Goal: Information Seeking & Learning: Learn about a topic

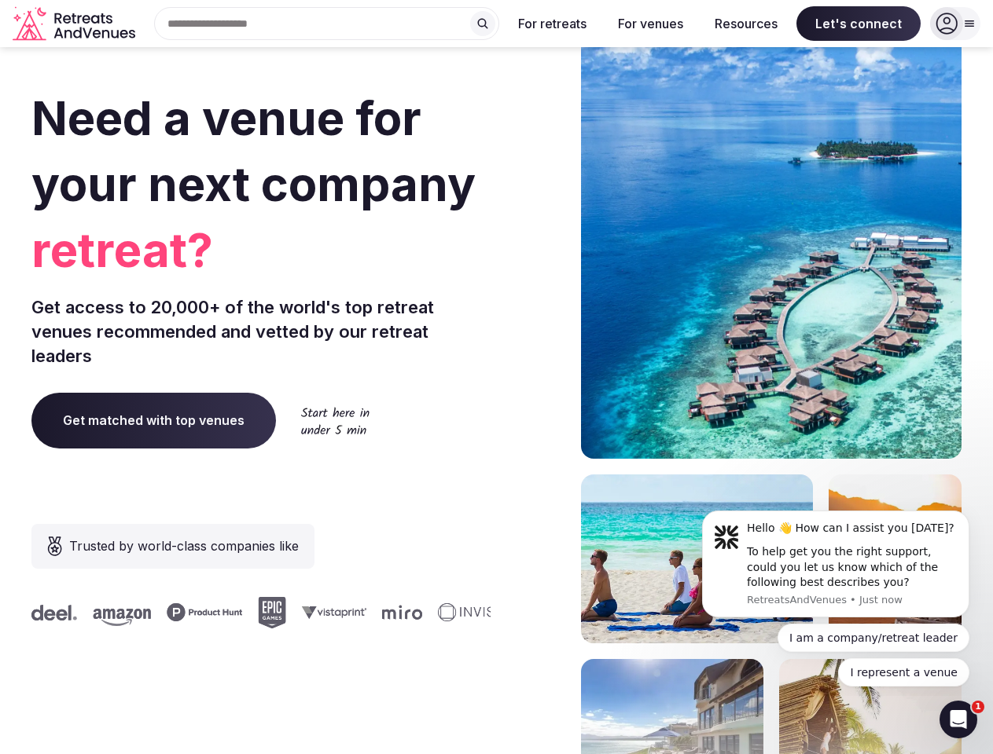
click at [496, 377] on div "Need a venue for your next company retreat? Get access to 20,000+ of the world'…" at bounding box center [496, 470] width 930 height 947
click at [327, 24] on div "Search Popular Destinations [GEOGRAPHIC_DATA], [GEOGRAPHIC_DATA] [GEOGRAPHIC_DA…" at bounding box center [320, 23] width 358 height 33
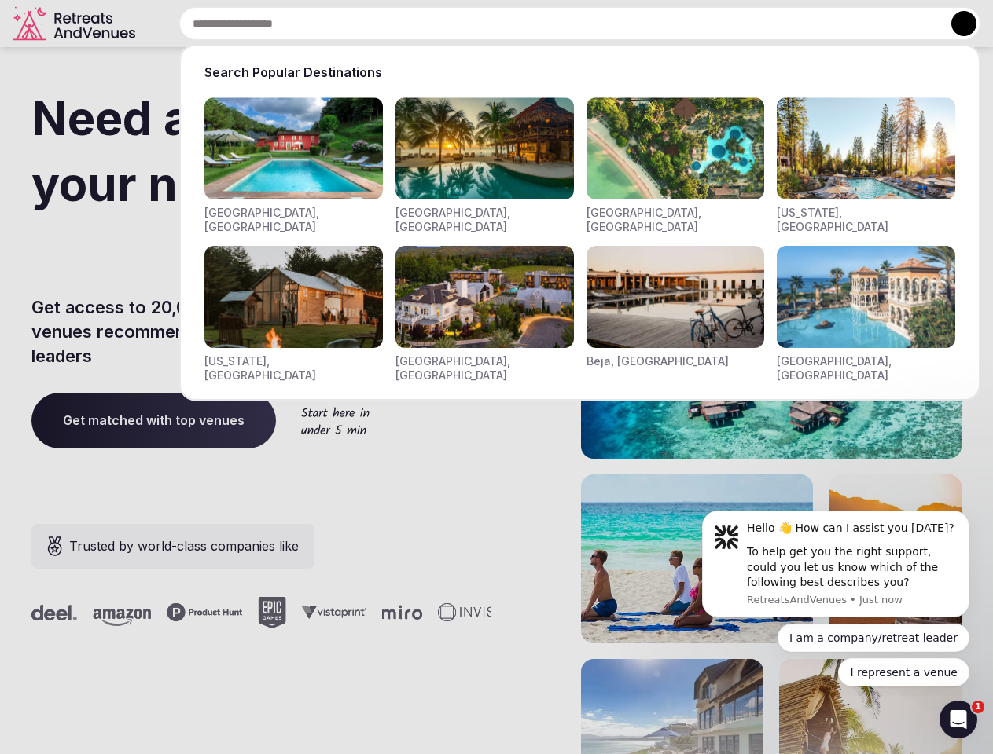
click at [483, 24] on input "text" at bounding box center [579, 23] width 801 height 33
click at [552, 24] on input "text" at bounding box center [579, 23] width 801 height 33
click at [650, 24] on input "text" at bounding box center [579, 23] width 801 height 33
click at [746, 24] on input "text" at bounding box center [579, 23] width 801 height 33
click at [858, 24] on input "text" at bounding box center [579, 23] width 801 height 33
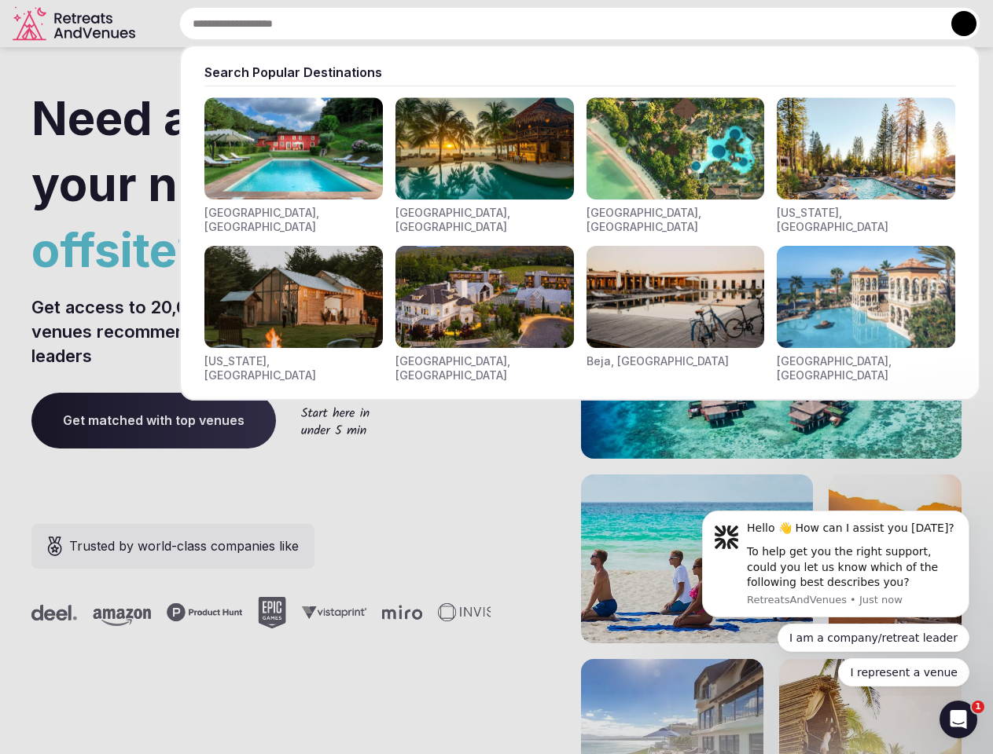
click at [955, 24] on button at bounding box center [963, 23] width 25 height 25
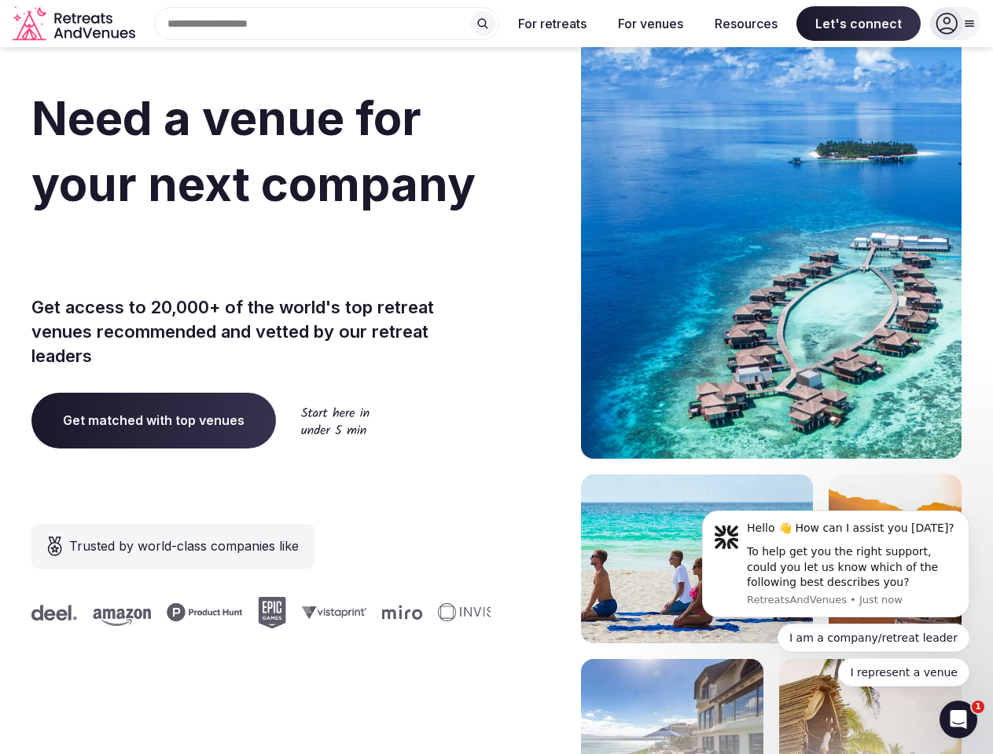
click at [835, 564] on div "To help get you the right support, could you let us know which of the following…" at bounding box center [852, 568] width 211 height 46
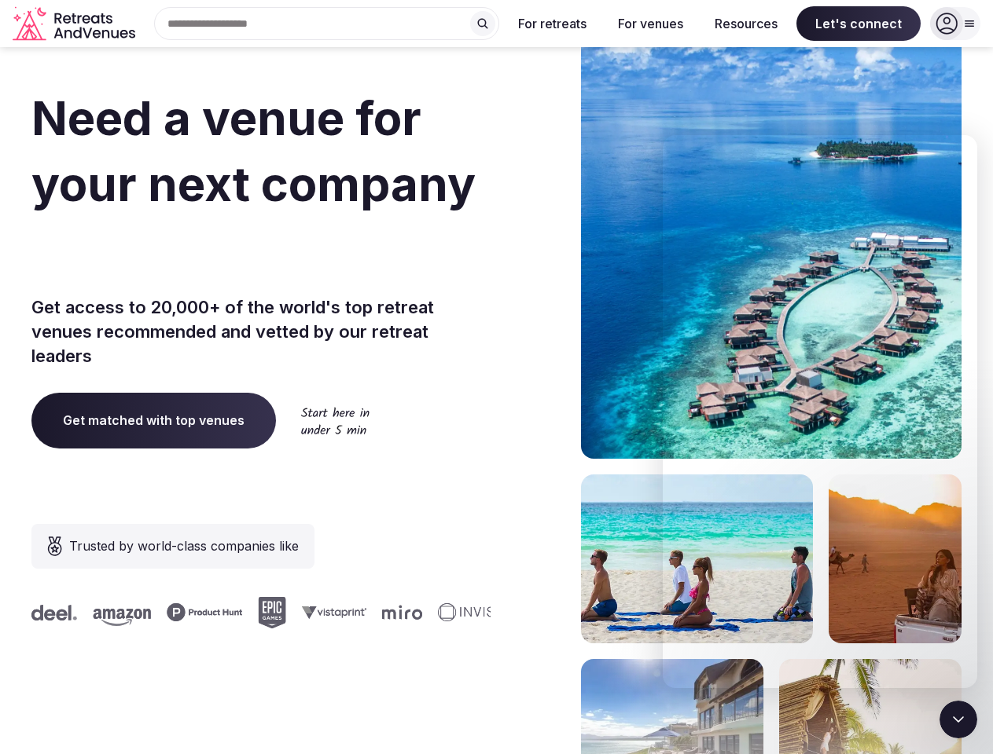
click at [972, 516] on section "Need a venue for your next company offsite? Get access to 20,000+ of the world'…" at bounding box center [496, 470] width 993 height 947
